Goal: Transaction & Acquisition: Purchase product/service

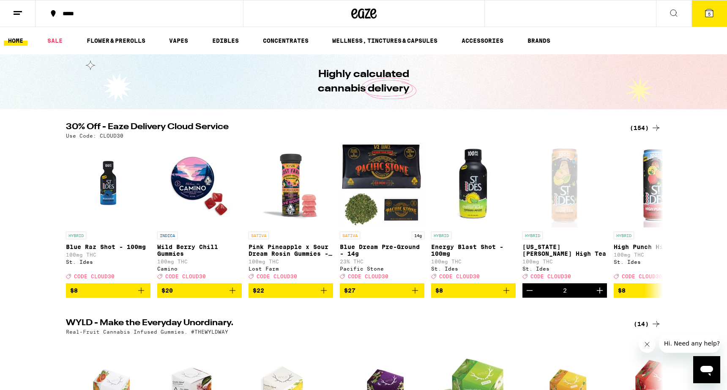
click at [644, 129] on div "(154)" at bounding box center [645, 128] width 31 height 10
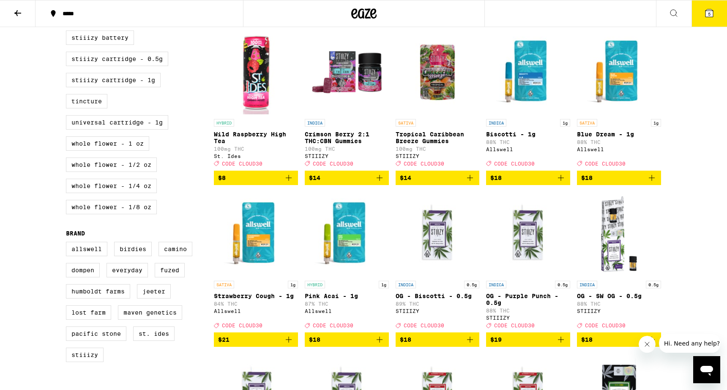
scroll to position [417, 0]
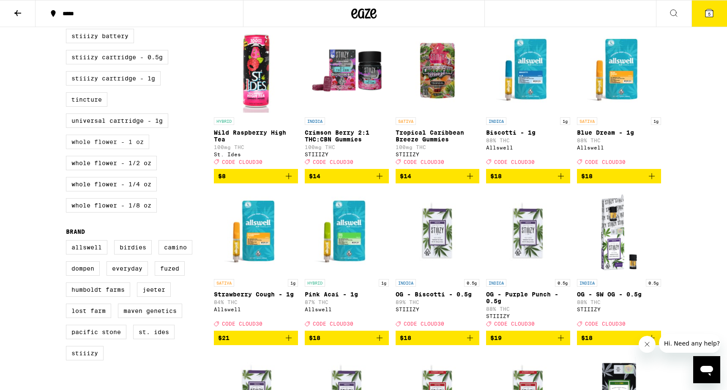
click at [115, 149] on label "Whole Flower - 1 oz" at bounding box center [107, 141] width 83 height 14
checkbox input "true"
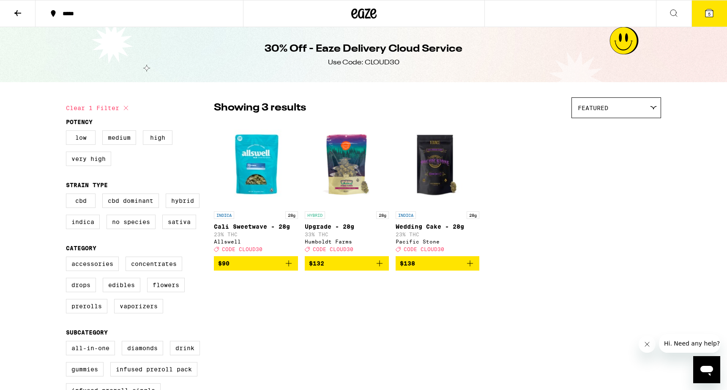
click at [332, 268] on span "$132" at bounding box center [347, 263] width 76 height 10
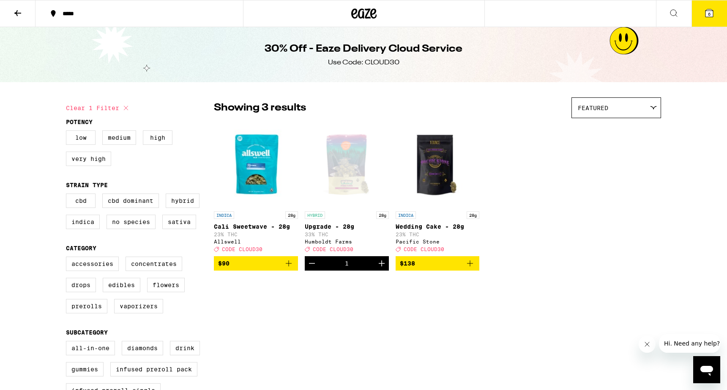
click at [717, 9] on button "6" at bounding box center [710, 13] width 36 height 26
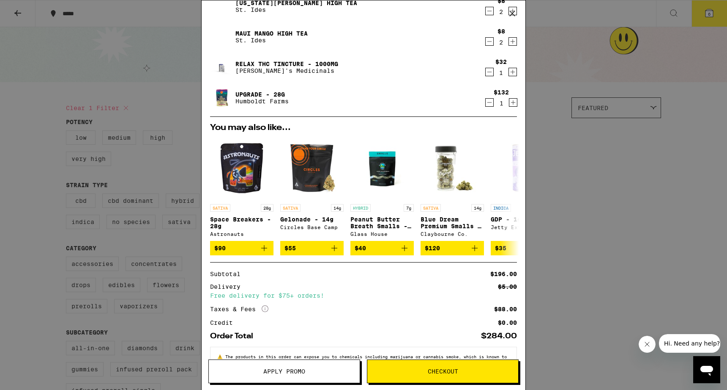
scroll to position [42, 0]
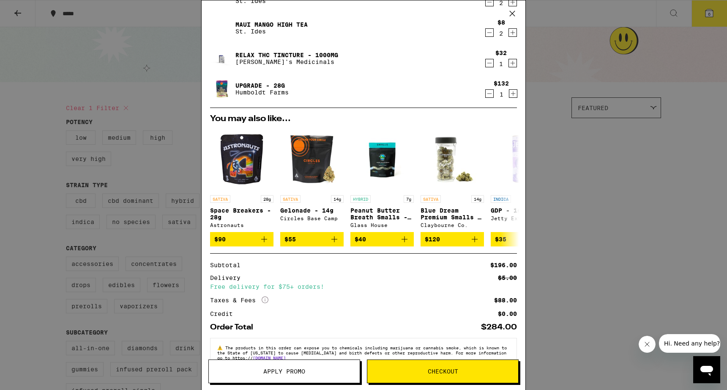
click at [305, 377] on button "Apply Promo" at bounding box center [285, 371] width 152 height 24
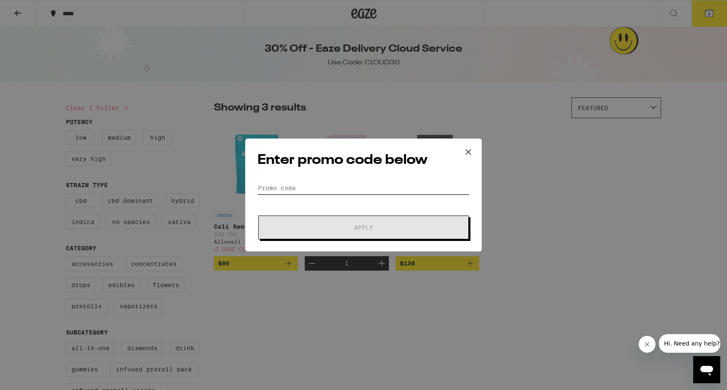
click at [279, 191] on input "Promo Code" at bounding box center [364, 187] width 212 height 13
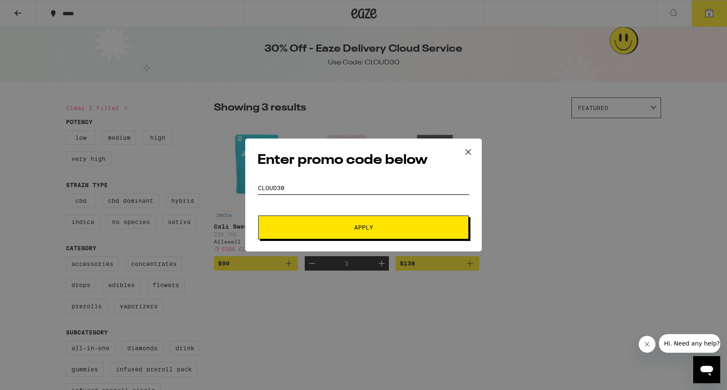
type input "CLOUD30"
click at [364, 227] on button "Apply" at bounding box center [363, 227] width 211 height 24
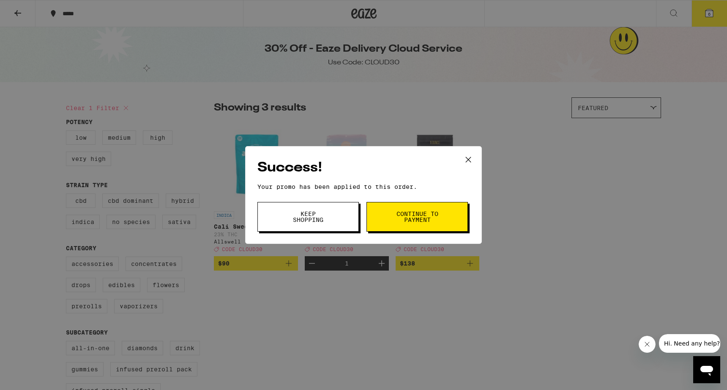
click at [469, 160] on icon at bounding box center [468, 159] width 13 height 13
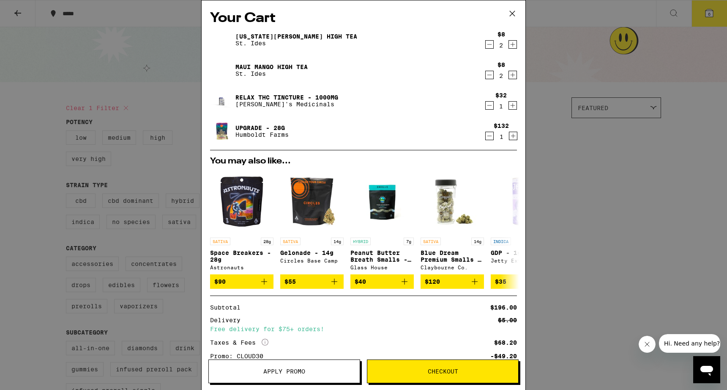
click at [488, 42] on icon "Decrement" at bounding box center [490, 44] width 8 height 10
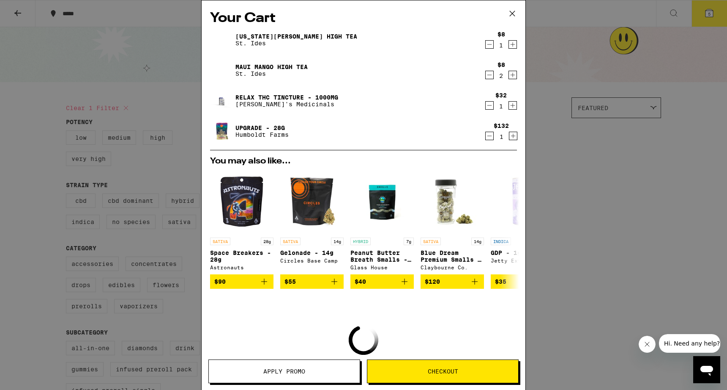
click at [488, 42] on icon "Decrement" at bounding box center [490, 44] width 8 height 10
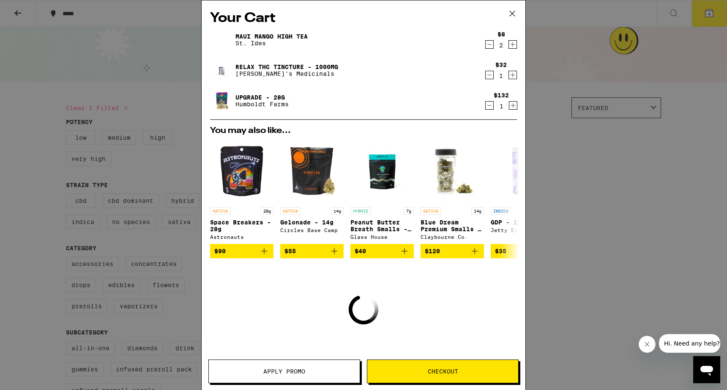
click at [490, 46] on icon "Decrement" at bounding box center [490, 44] width 8 height 10
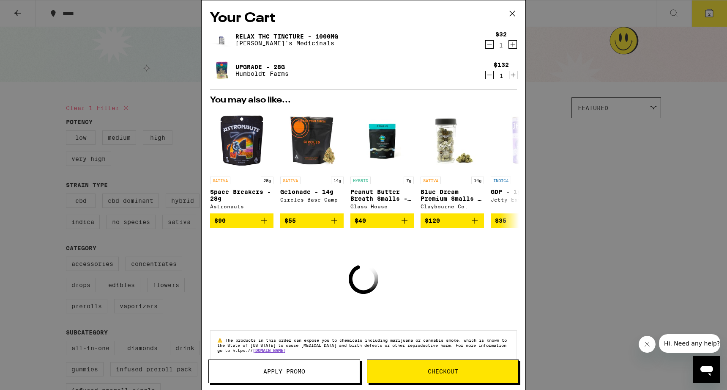
click at [490, 46] on icon "Decrement" at bounding box center [490, 44] width 8 height 10
